Goal: Task Accomplishment & Management: Manage account settings

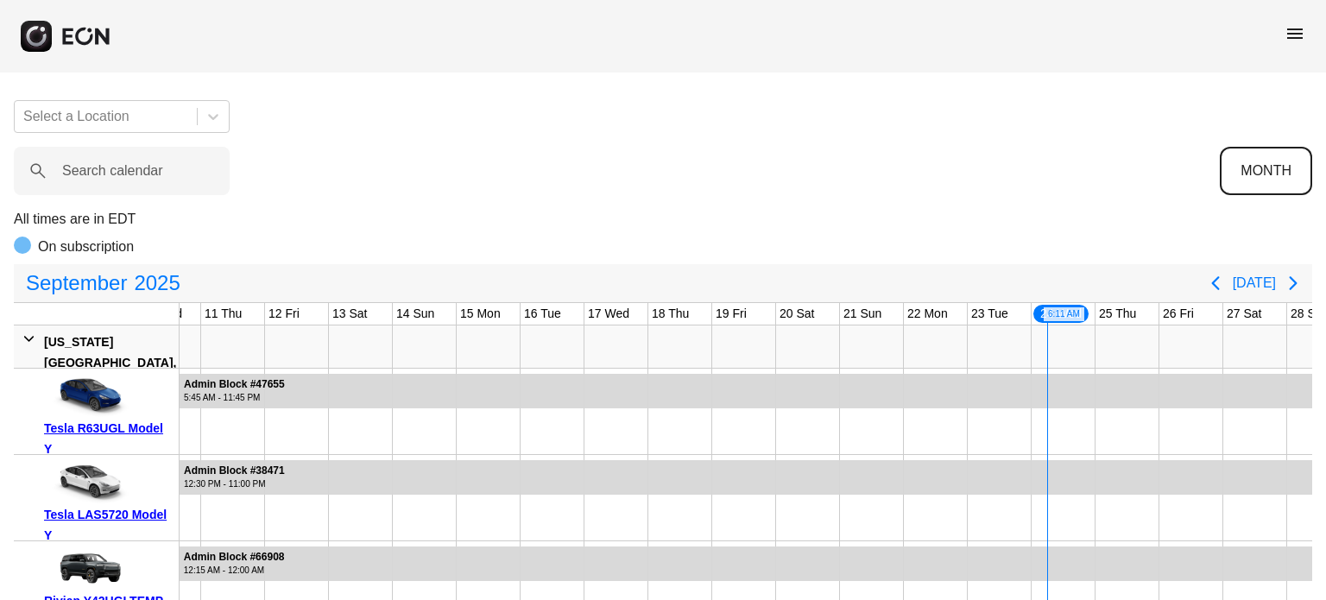
click at [1253, 156] on button "MONTH" at bounding box center [1266, 171] width 92 height 48
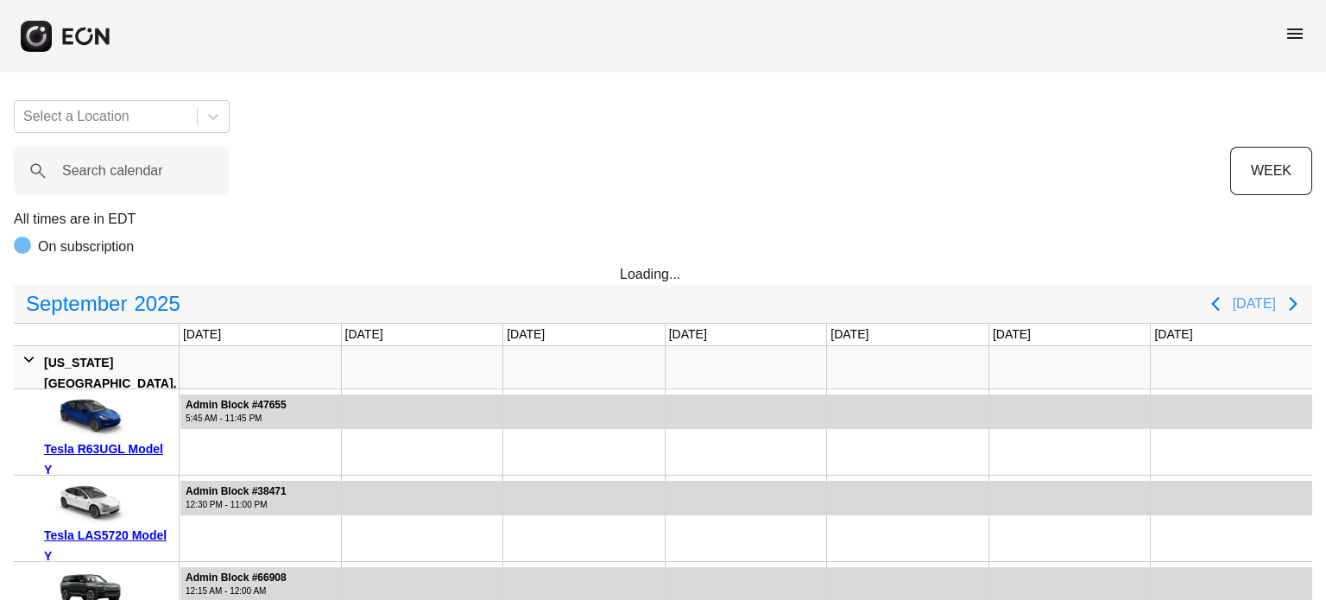
click at [1244, 303] on button "Today" at bounding box center [1254, 303] width 43 height 31
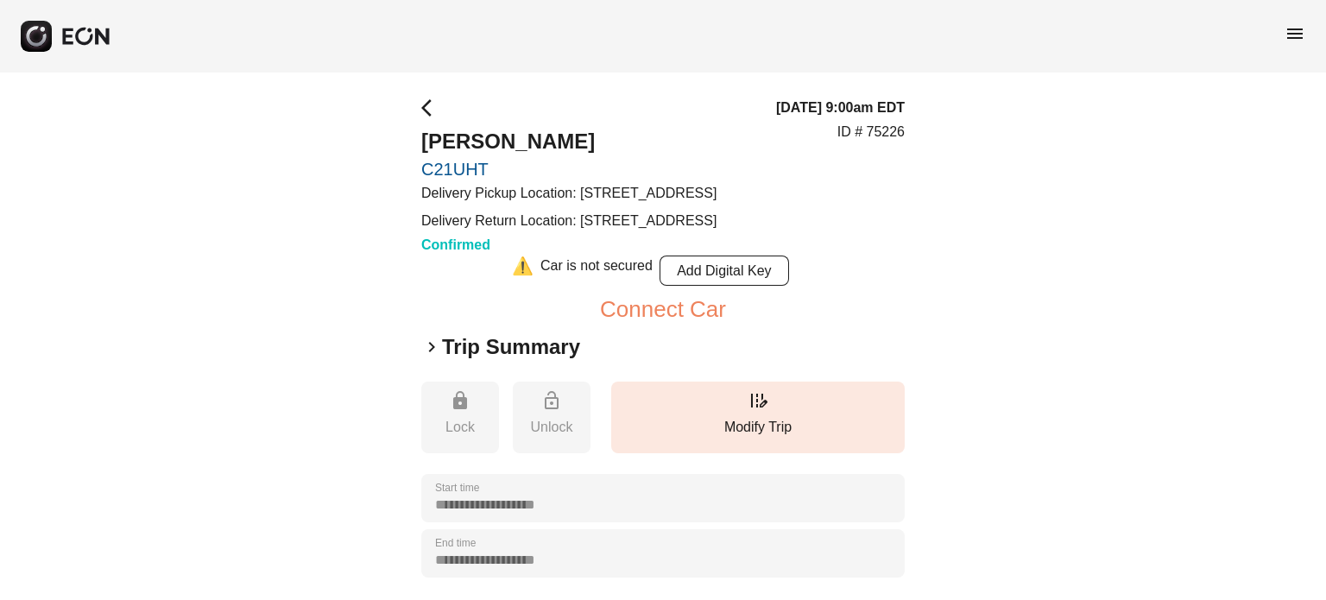
drag, startPoint x: 584, startPoint y: 195, endPoint x: 592, endPoint y: 220, distance: 26.2
click at [592, 204] on p "Delivery Pickup Location: [STREET_ADDRESS]" at bounding box center [568, 193] width 295 height 21
copy p "11 N 12th St, Brooklyn, NY 11249, USA"
